Goal: Transaction & Acquisition: Obtain resource

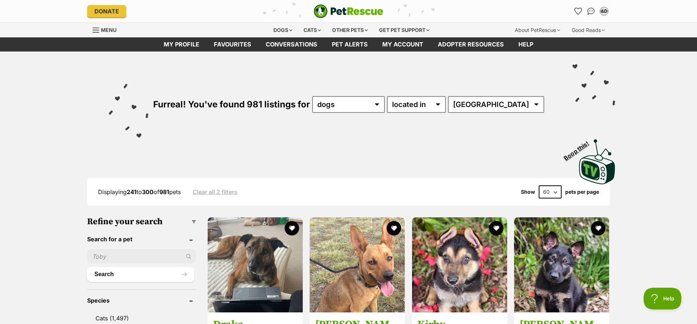
click at [536, 108] on div "Furreal! You've found 981 listings for any type of pet cats dogs other pets ava…" at bounding box center [348, 92] width 533 height 81
click at [312, 96] on select "any type of pet cats dogs other pets" at bounding box center [348, 104] width 73 height 17
click option "dogs" at bounding box center [0, 0] width 0 height 0
click at [387, 96] on select "available in located in" at bounding box center [416, 104] width 59 height 17
select select "enabled"
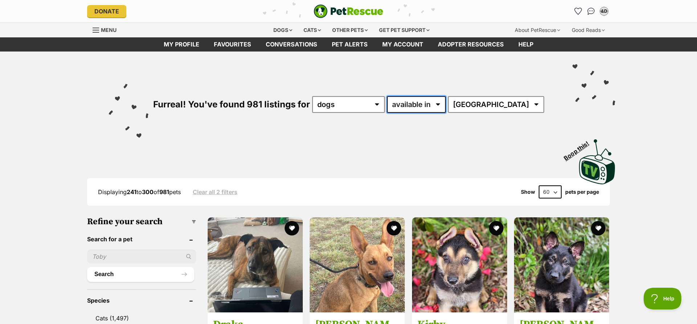
click option "available in" at bounding box center [0, 0] width 0 height 0
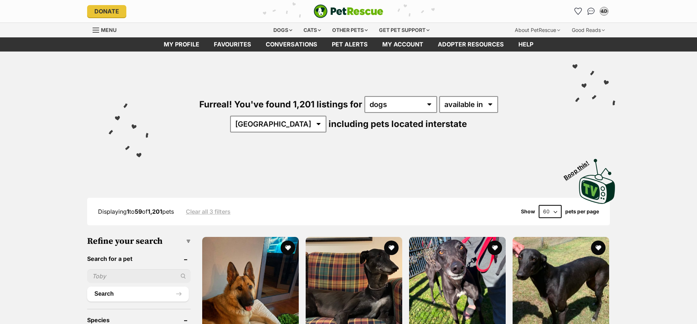
click at [439, 96] on select "available in located in" at bounding box center [468, 104] width 59 height 17
select select "disabled"
click option "located in" at bounding box center [0, 0] width 0 height 0
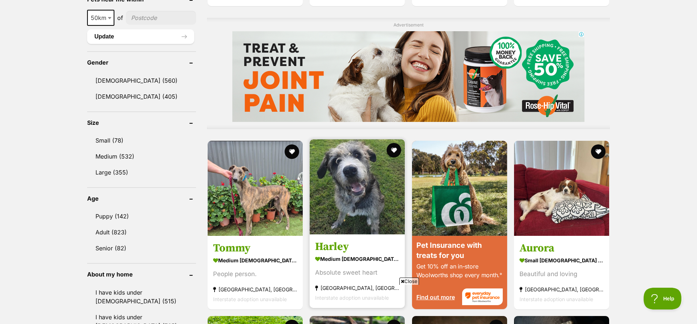
click at [369, 181] on img at bounding box center [357, 186] width 95 height 95
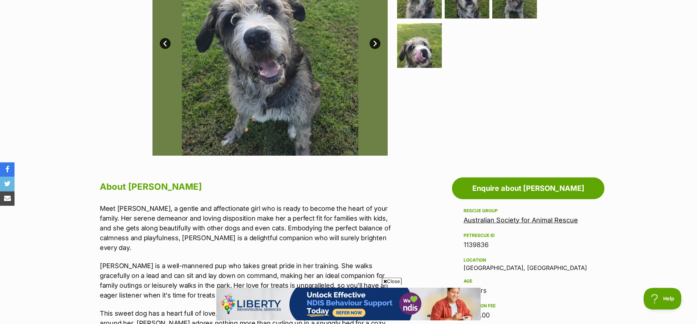
scroll to position [151, 0]
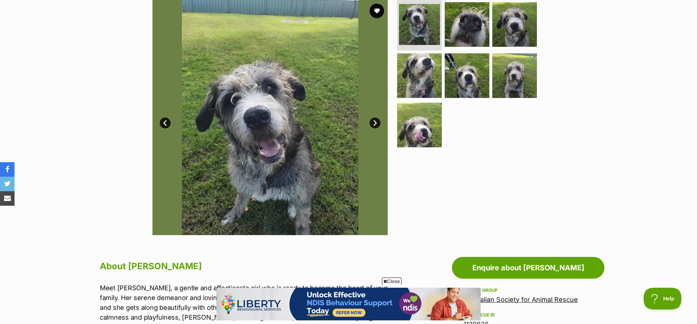
click at [374, 121] on link "Next" at bounding box center [374, 123] width 11 height 11
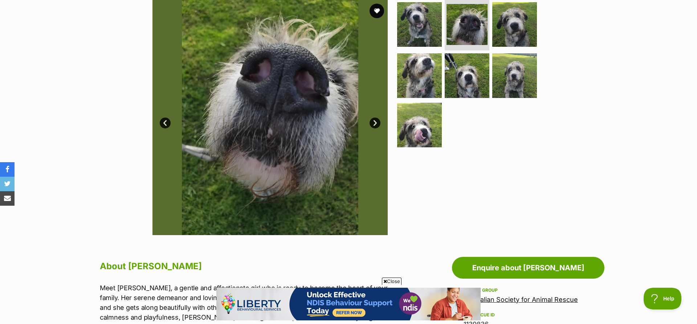
click at [374, 121] on link "Next" at bounding box center [374, 123] width 11 height 11
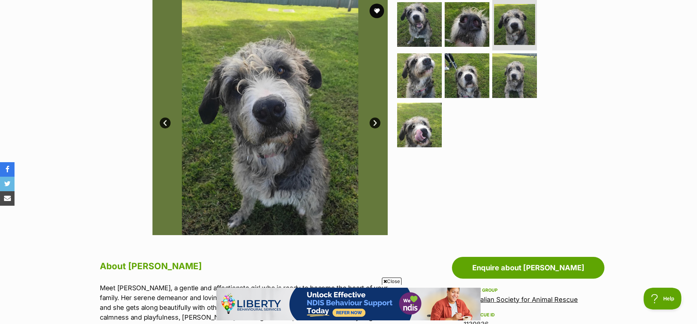
click at [374, 121] on link "Next" at bounding box center [374, 123] width 11 height 11
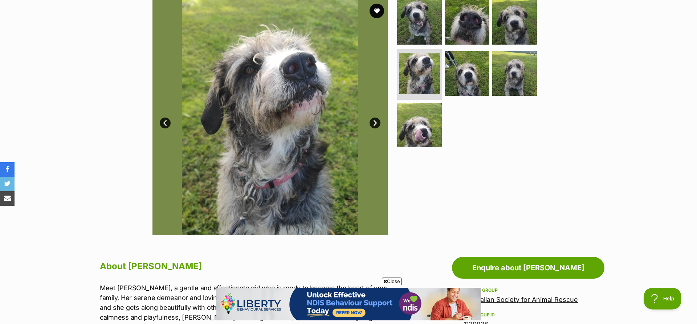
click at [374, 121] on link "Next" at bounding box center [374, 123] width 11 height 11
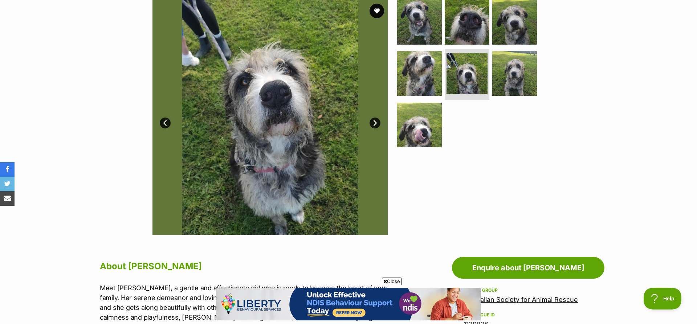
click at [374, 121] on link "Next" at bounding box center [374, 123] width 11 height 11
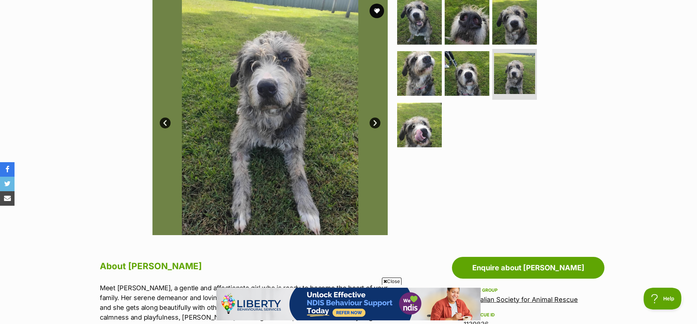
click at [374, 121] on link "Next" at bounding box center [374, 123] width 11 height 11
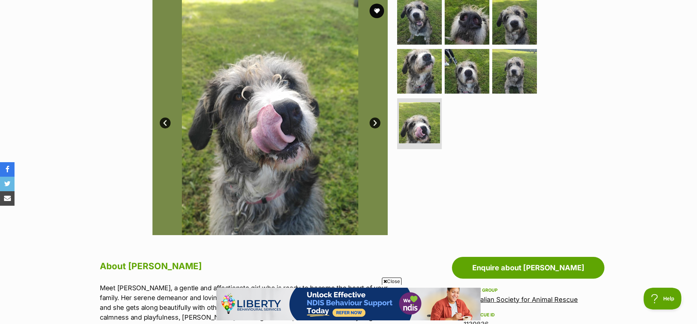
click at [374, 121] on link "Next" at bounding box center [374, 123] width 11 height 11
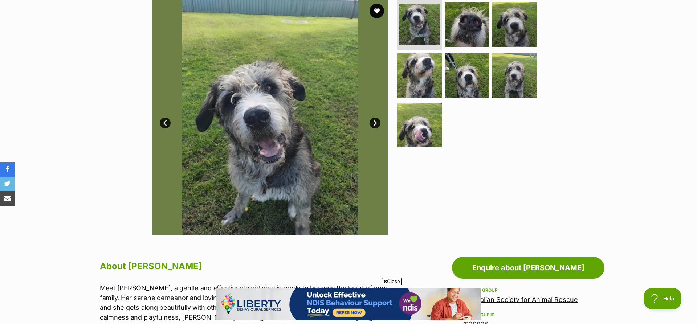
scroll to position [0, 0]
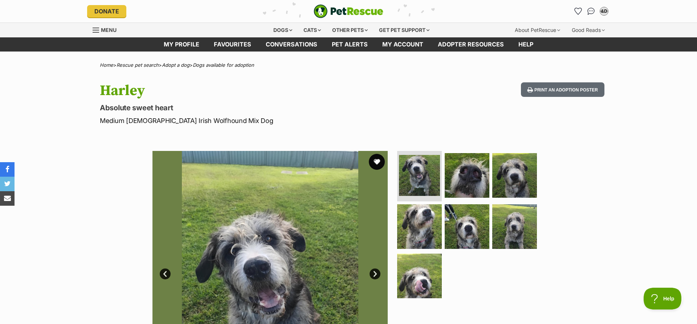
click at [375, 164] on button "favourite" at bounding box center [377, 162] width 16 height 16
